Goal: Transaction & Acquisition: Purchase product/service

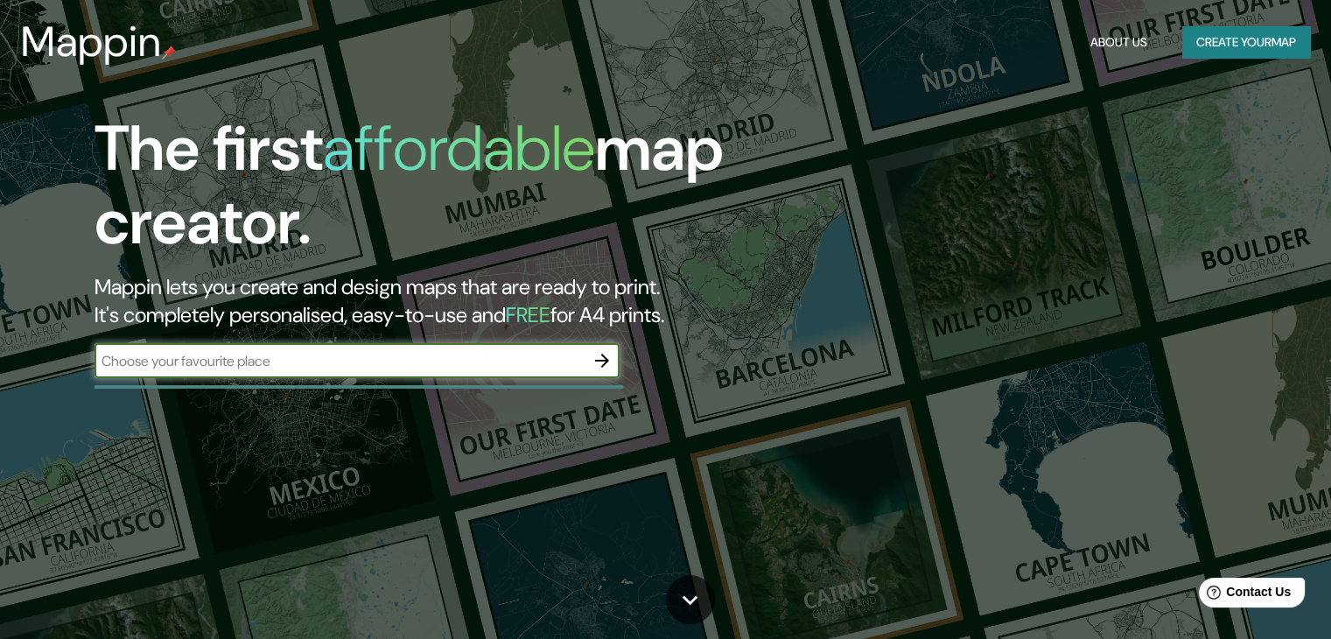
click at [458, 367] on input "text" at bounding box center [339, 361] width 490 height 20
type input "AV AVIACION AREQUIPA"
click at [605, 362] on icon "button" at bounding box center [602, 360] width 14 height 14
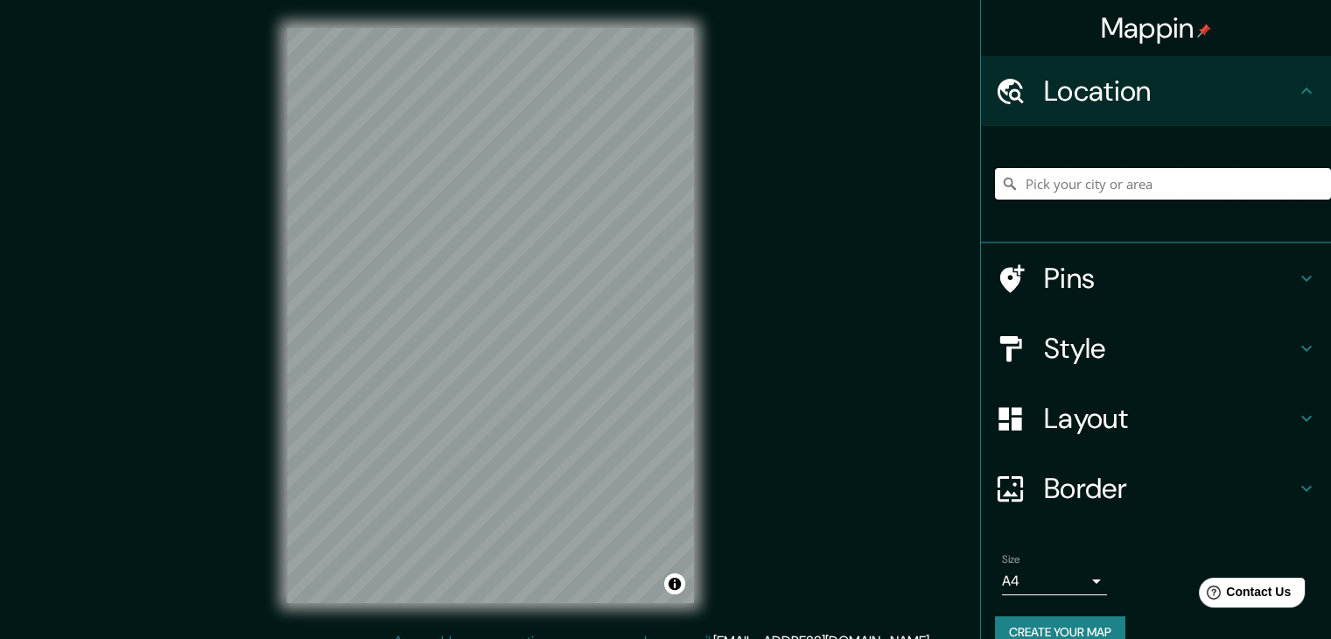
click at [1172, 192] on input "Pick your city or area" at bounding box center [1163, 183] width 336 height 31
click at [1087, 170] on input "Pick your city or area" at bounding box center [1163, 183] width 336 height 31
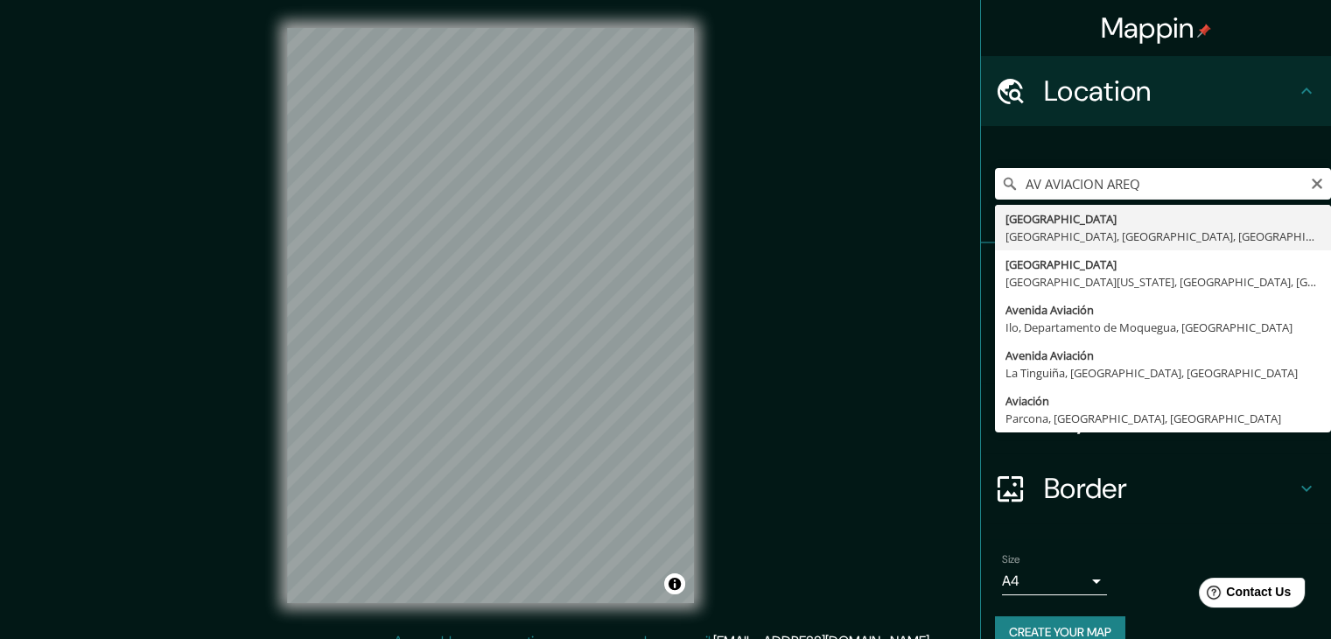
type input "[GEOGRAPHIC_DATA], [GEOGRAPHIC_DATA], [GEOGRAPHIC_DATA], [GEOGRAPHIC_DATA]"
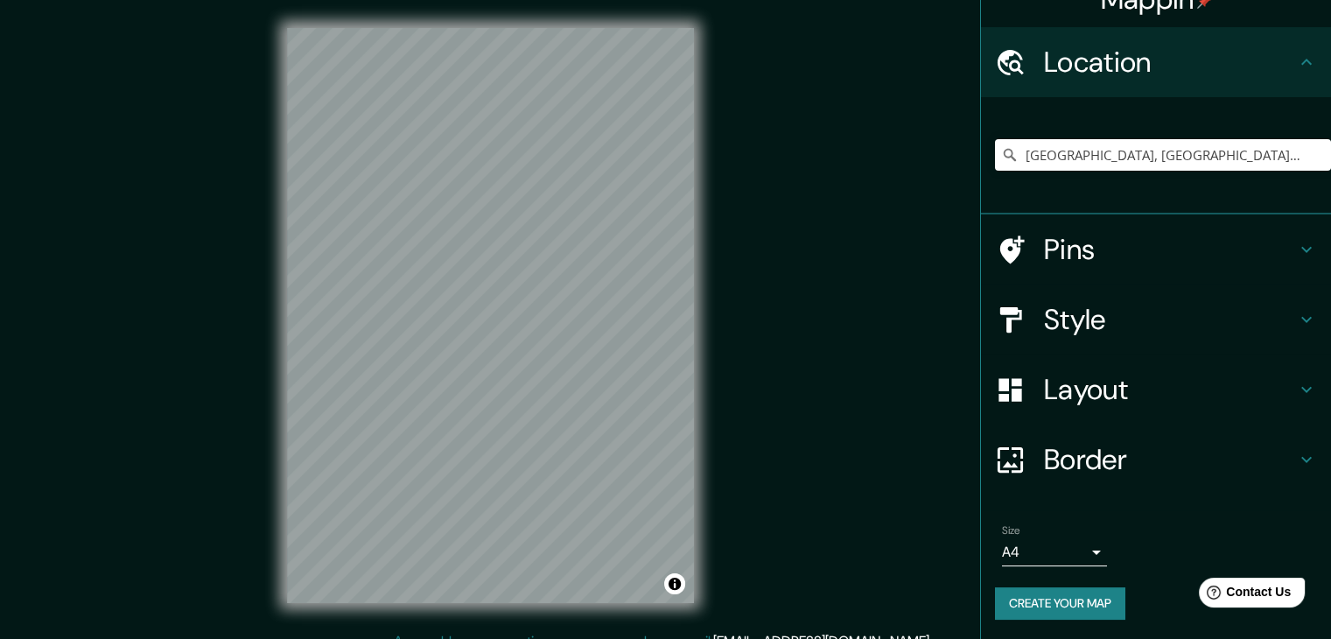
scroll to position [30, 0]
click at [1296, 239] on icon at bounding box center [1306, 248] width 21 height 21
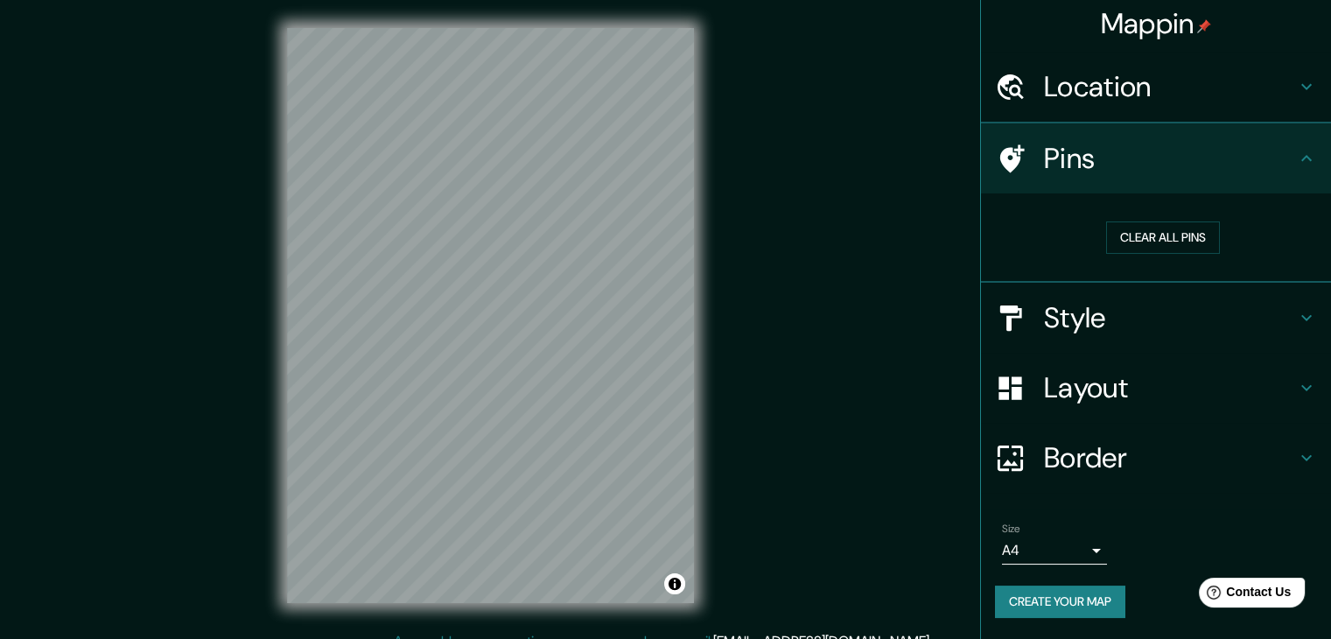
scroll to position [3, 0]
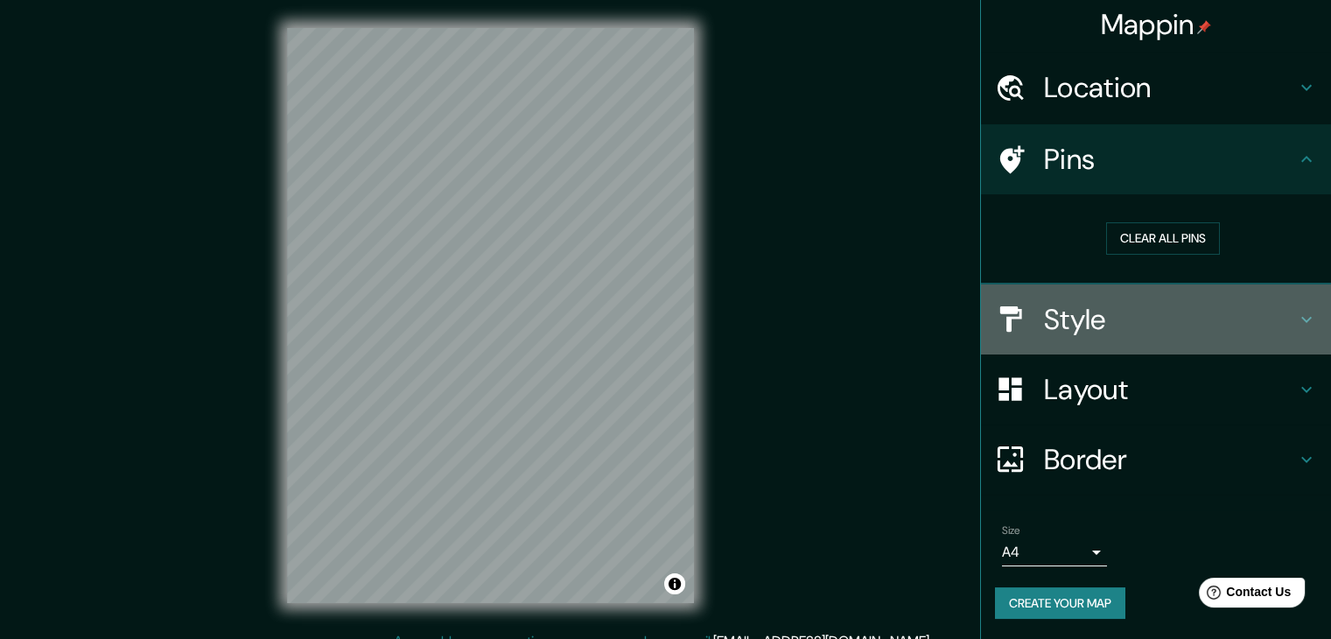
click at [1280, 311] on h4 "Style" at bounding box center [1170, 319] width 252 height 35
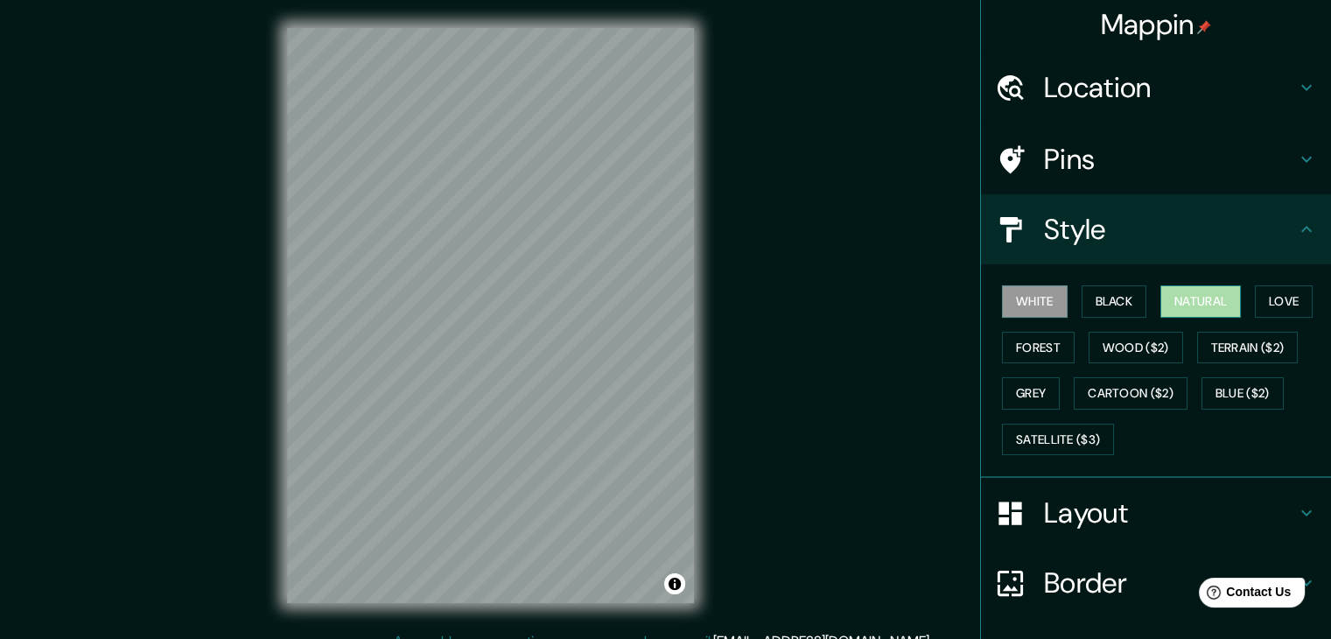
click at [1182, 299] on button "Natural" at bounding box center [1200, 301] width 80 height 32
click at [1034, 355] on button "Forest" at bounding box center [1038, 348] width 73 height 32
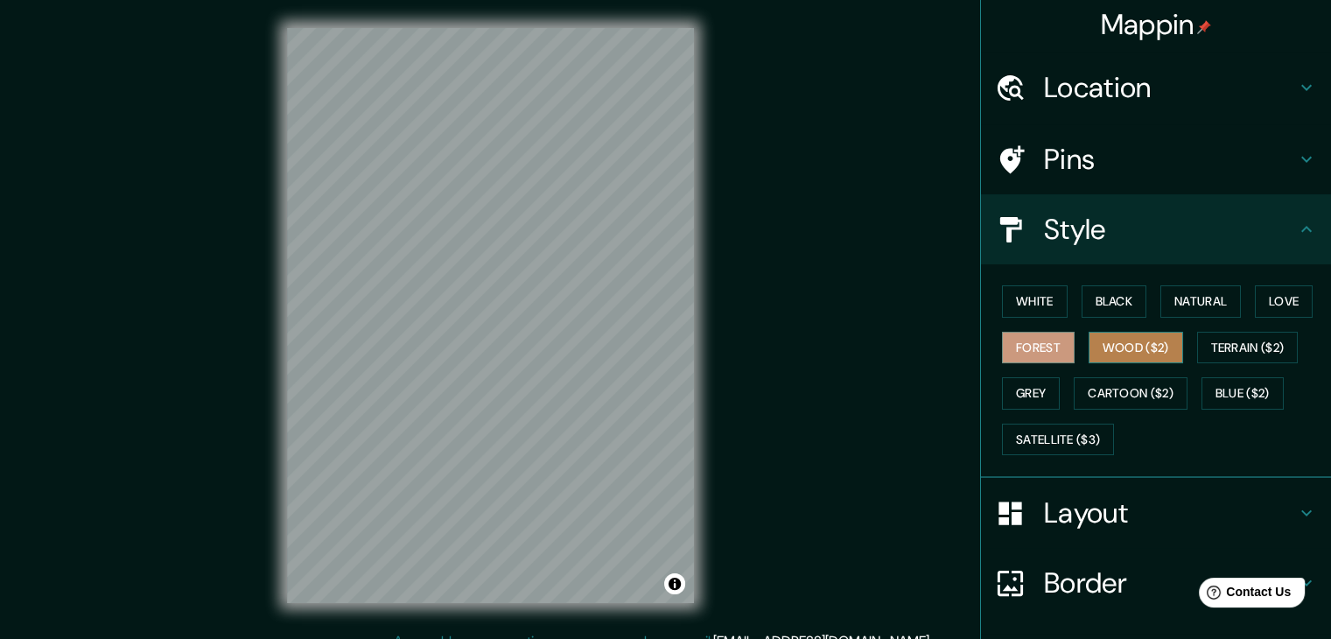
click at [1136, 350] on button "Wood ($2)" at bounding box center [1135, 348] width 94 height 32
click at [1054, 348] on button "Forest" at bounding box center [1038, 348] width 73 height 32
click at [1021, 388] on button "Grey" at bounding box center [1031, 393] width 58 height 32
click at [1018, 354] on button "Forest" at bounding box center [1038, 348] width 73 height 32
click at [1026, 304] on button "White" at bounding box center [1035, 301] width 66 height 32
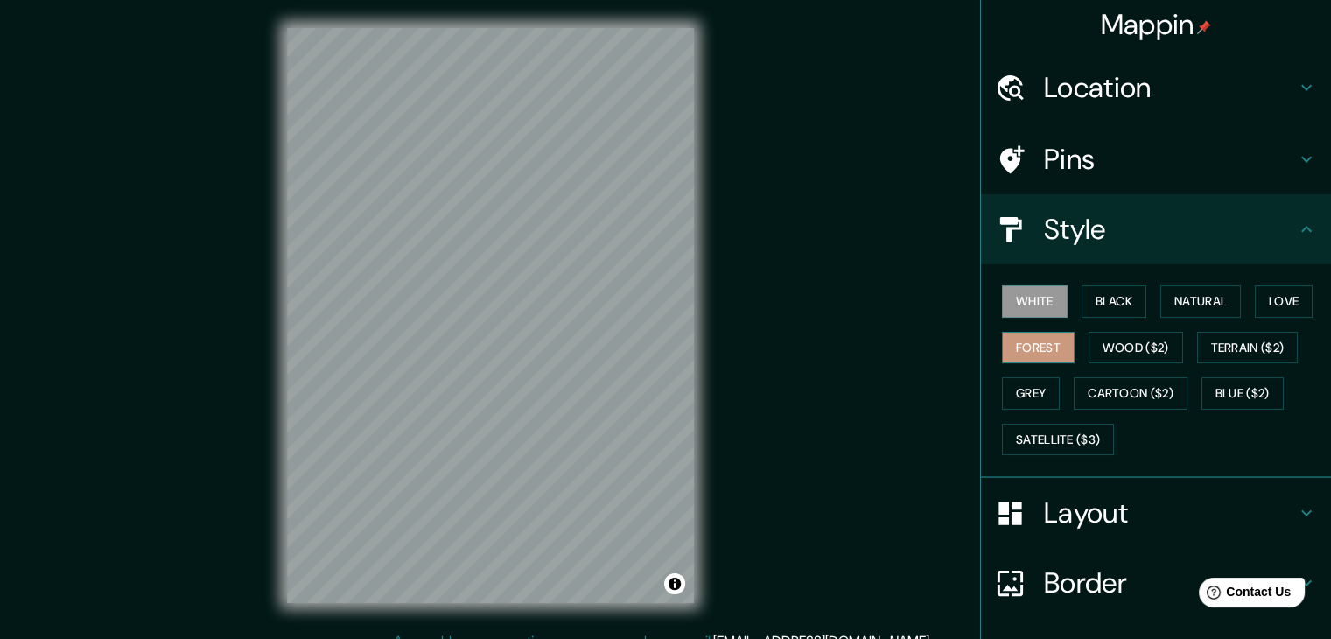
click at [1042, 333] on button "Forest" at bounding box center [1038, 348] width 73 height 32
click at [1086, 294] on button "Black" at bounding box center [1114, 301] width 66 height 32
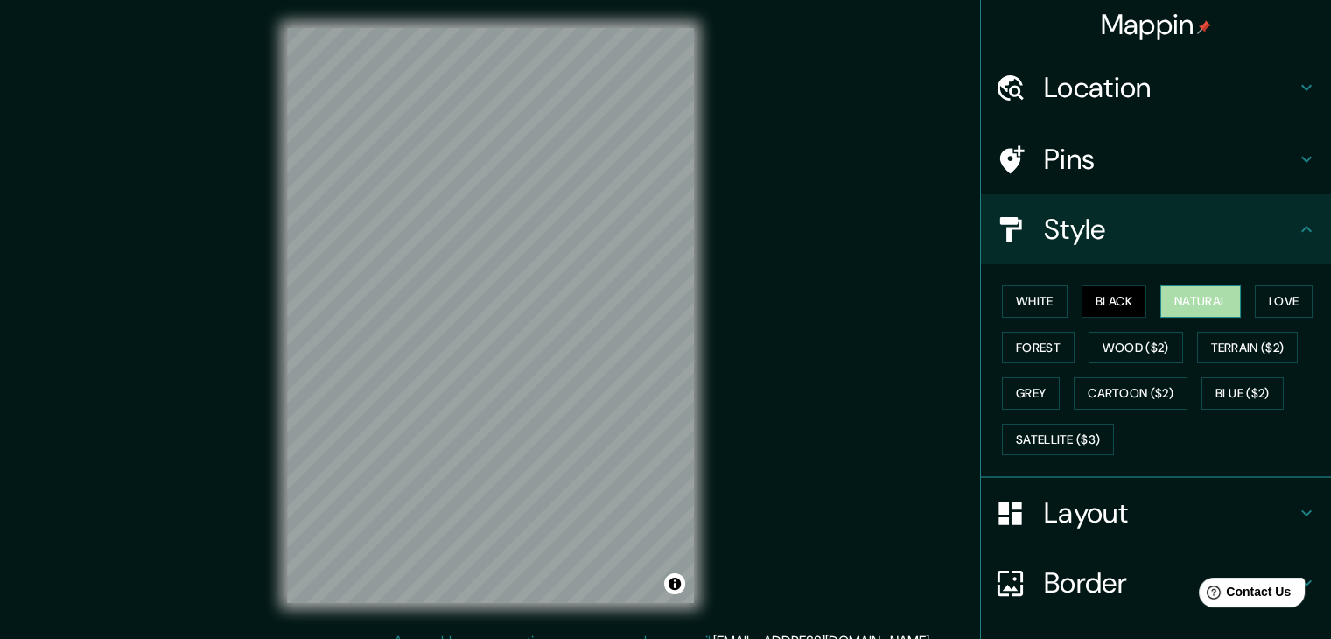
click at [1179, 298] on button "Natural" at bounding box center [1200, 301] width 80 height 32
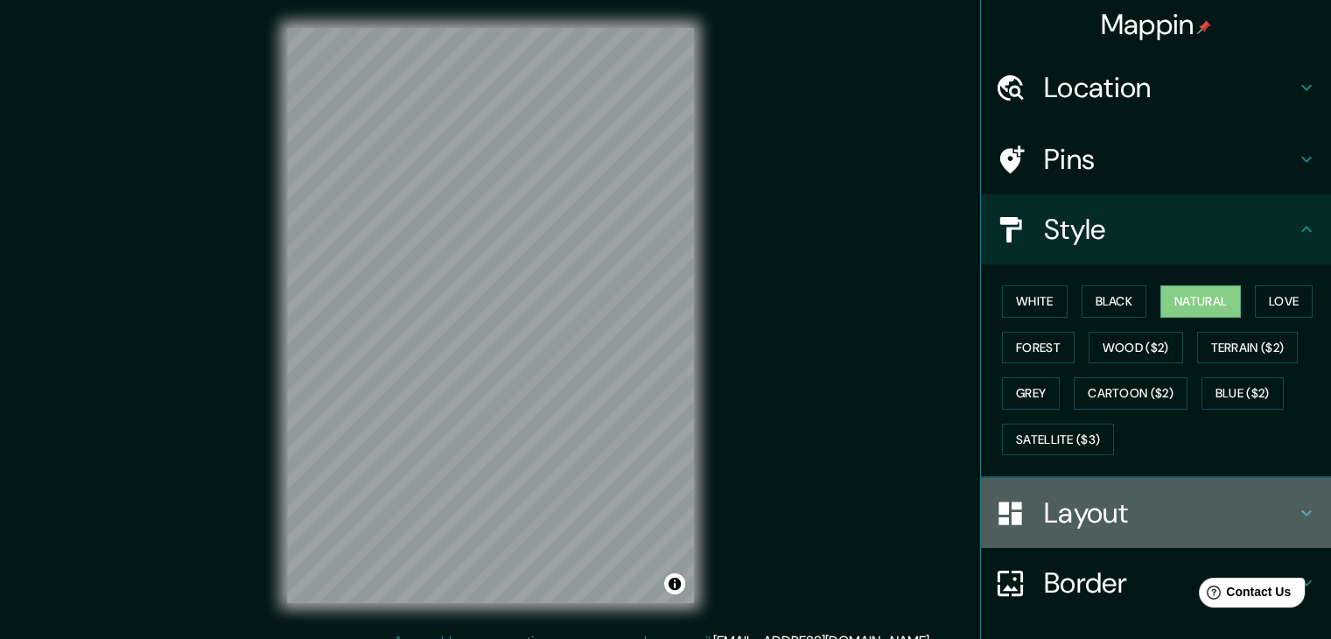
click at [1117, 522] on h4 "Layout" at bounding box center [1170, 512] width 252 height 35
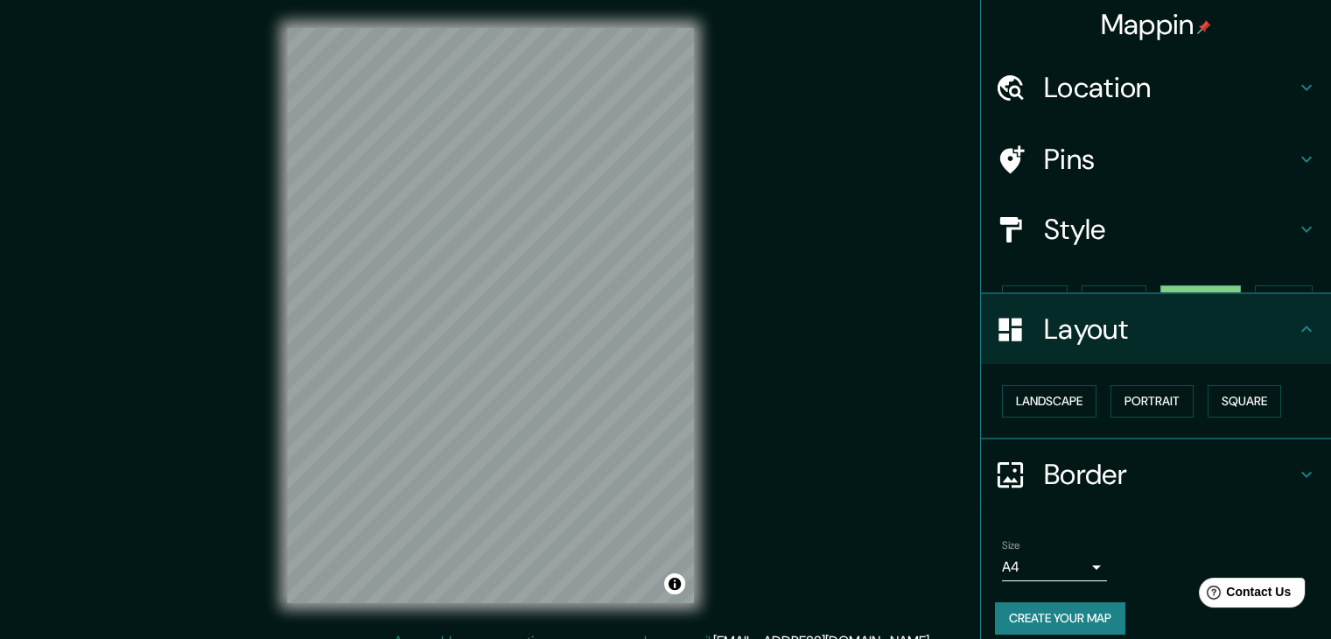
scroll to position [0, 0]
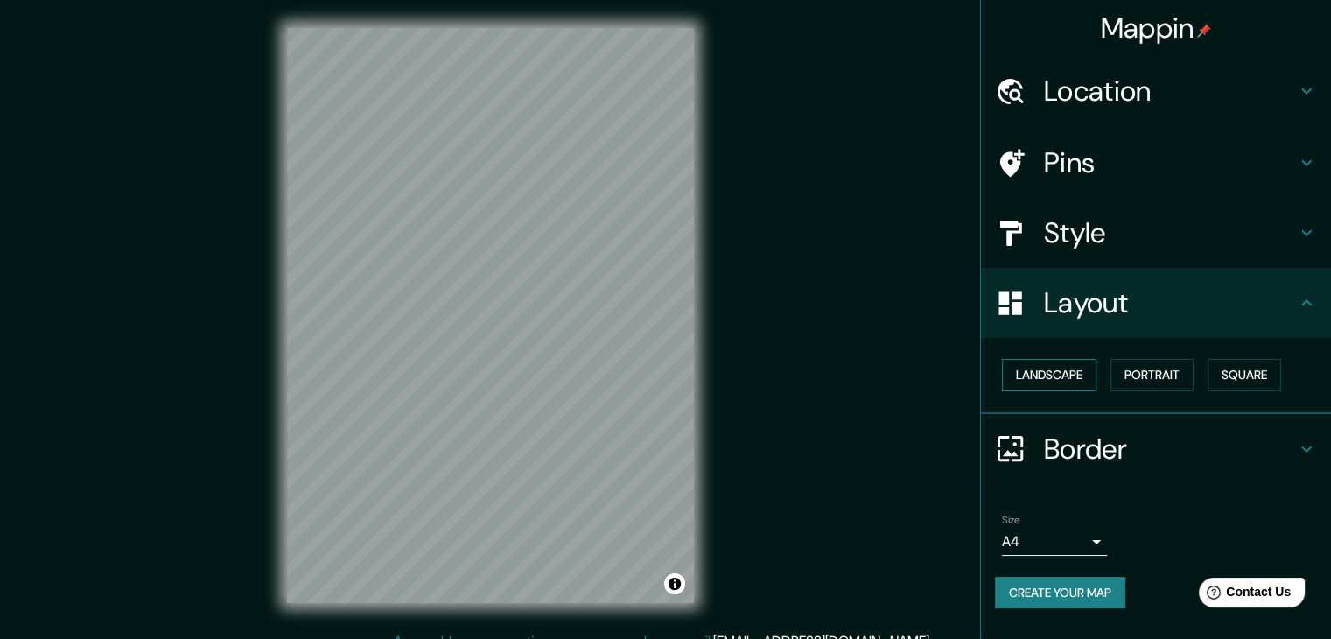
click at [1057, 372] on button "Landscape" at bounding box center [1049, 375] width 94 height 32
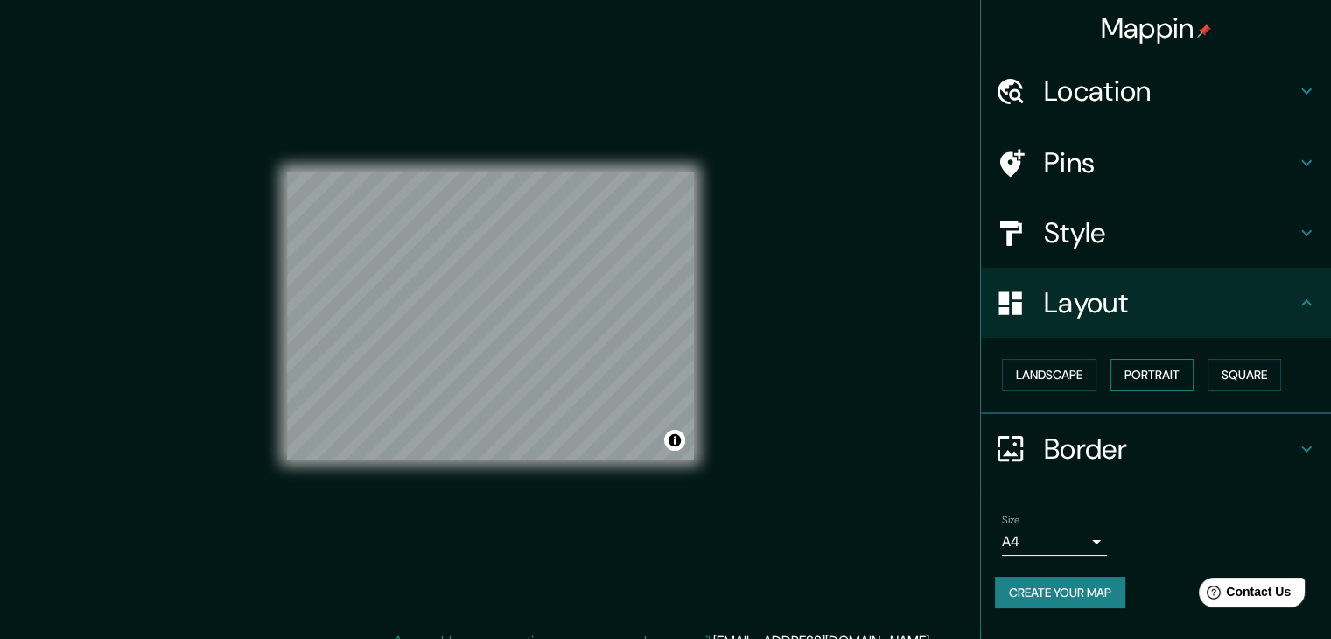
click at [1126, 368] on button "Portrait" at bounding box center [1151, 375] width 83 height 32
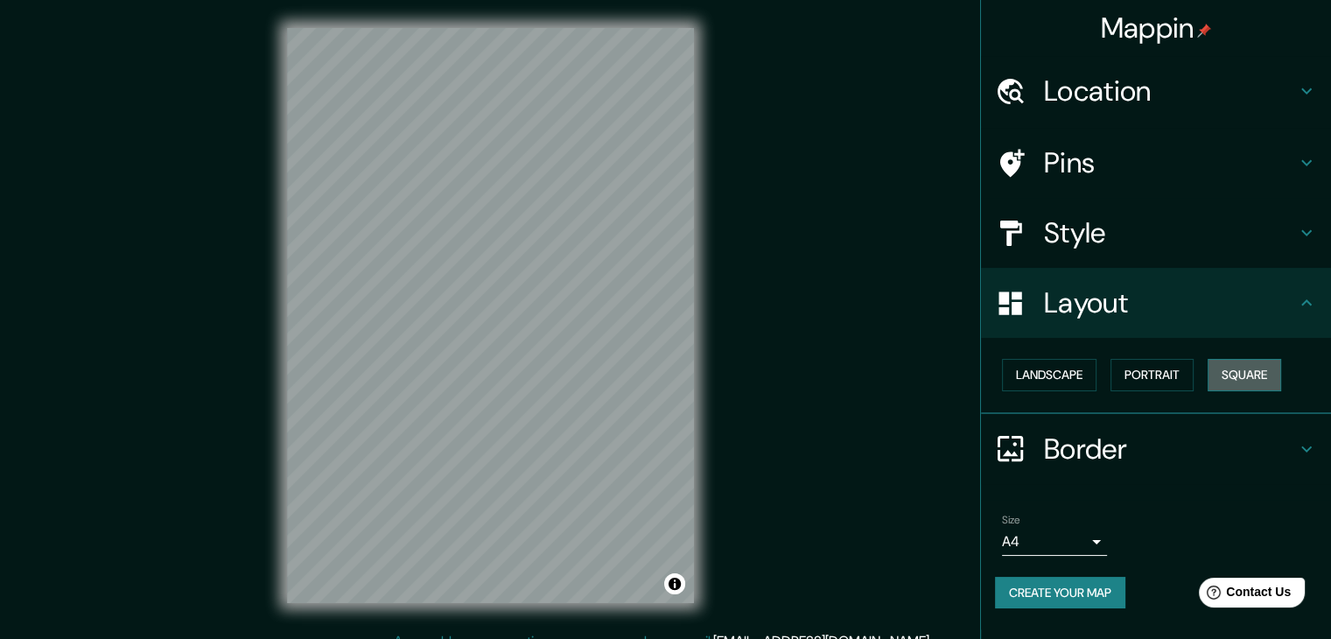
click at [1227, 369] on button "Square" at bounding box center [1243, 375] width 73 height 32
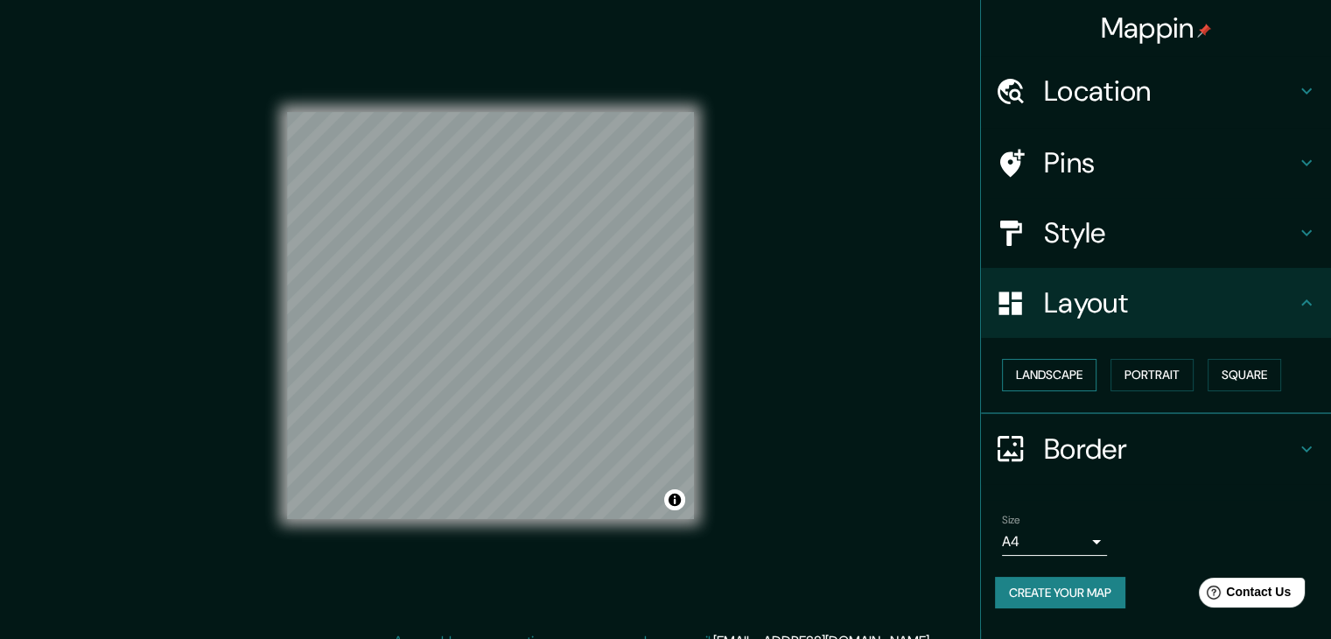
click at [1056, 374] on button "Landscape" at bounding box center [1049, 375] width 94 height 32
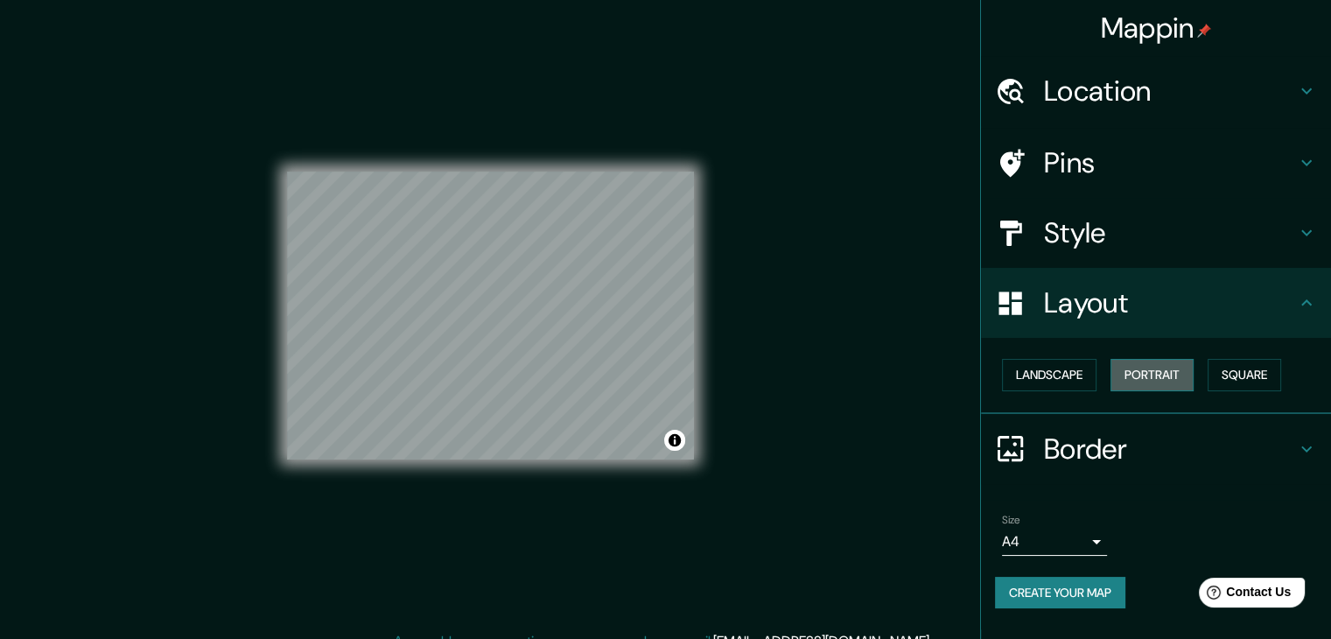
click at [1152, 381] on button "Portrait" at bounding box center [1151, 375] width 83 height 32
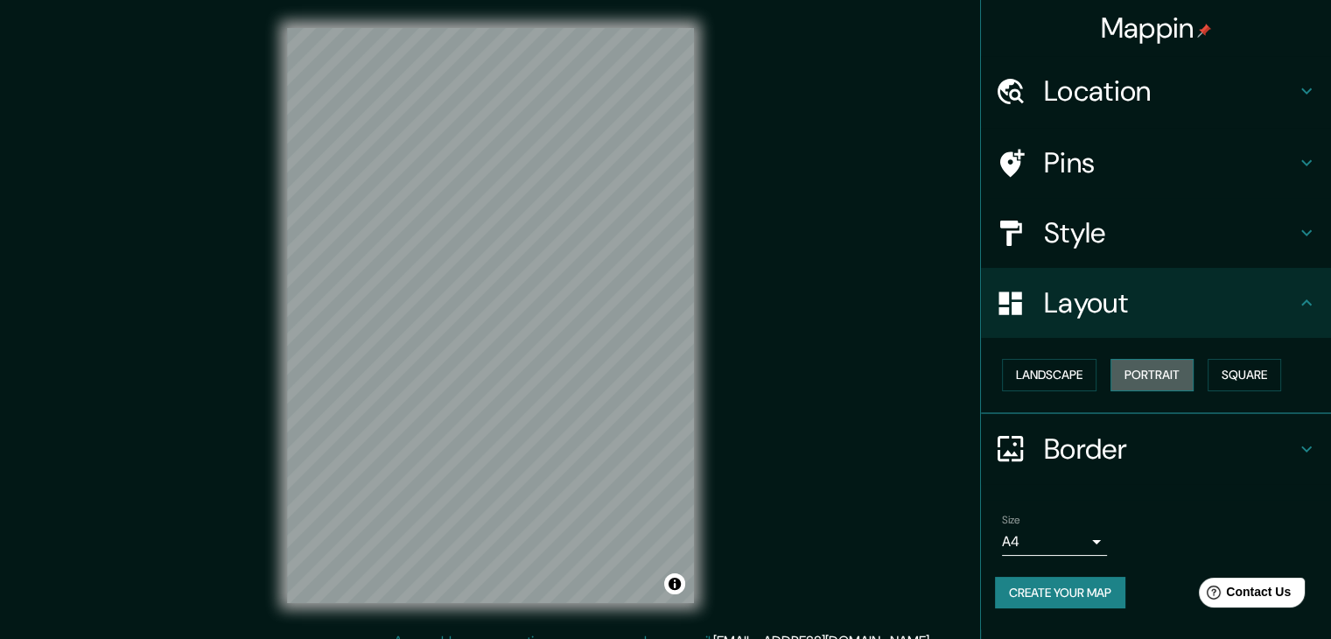
click at [1187, 375] on button "Portrait" at bounding box center [1151, 375] width 83 height 32
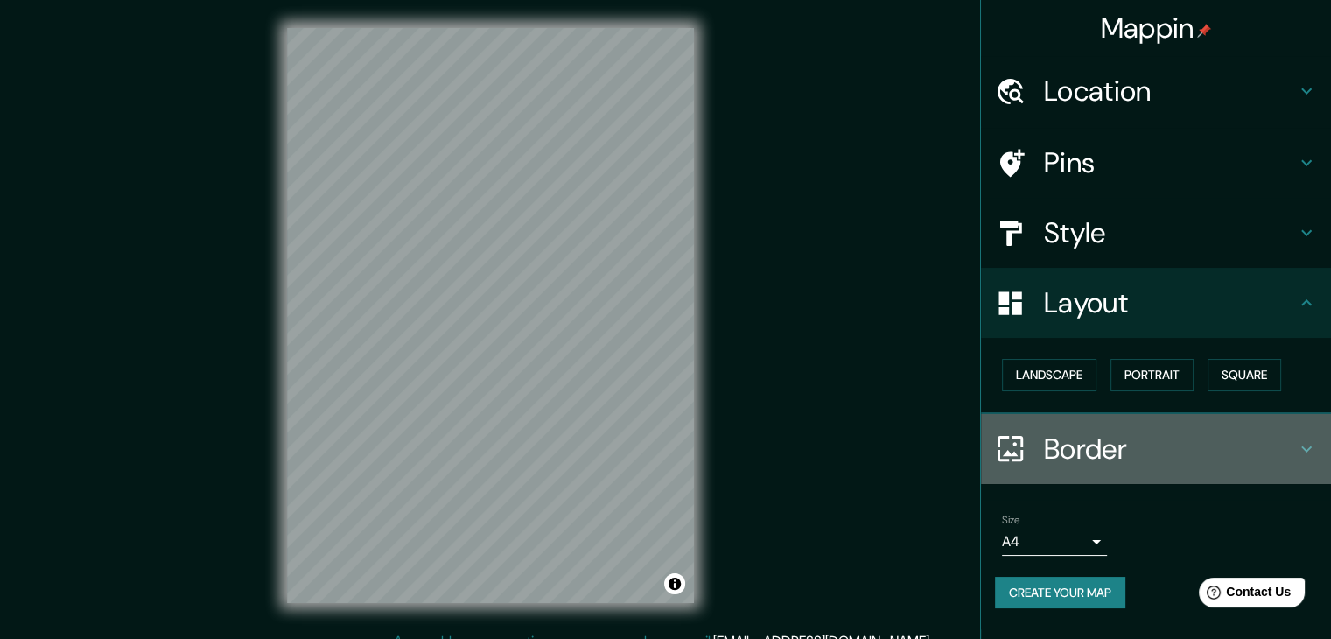
click at [1142, 444] on h4 "Border" at bounding box center [1170, 448] width 252 height 35
